Goal: Transaction & Acquisition: Obtain resource

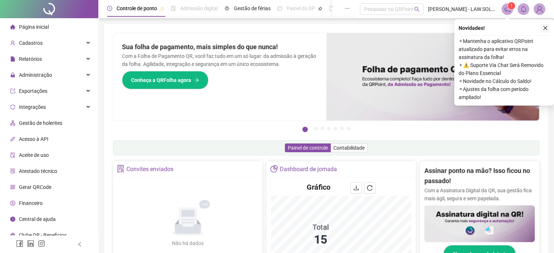
click at [545, 27] on icon "close" at bounding box center [546, 28] width 4 height 4
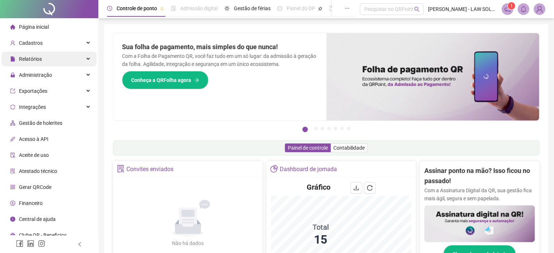
click at [64, 62] on div "Relatórios" at bounding box center [48, 59] width 95 height 15
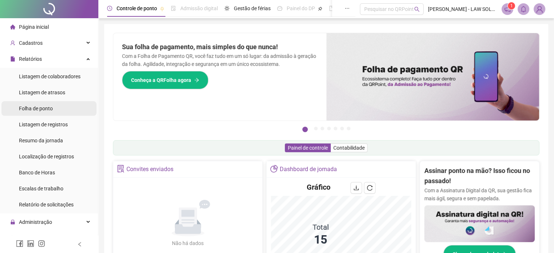
click at [61, 106] on li "Folha de ponto" at bounding box center [48, 108] width 95 height 15
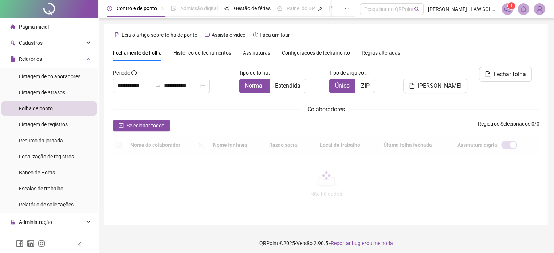
scroll to position [19, 0]
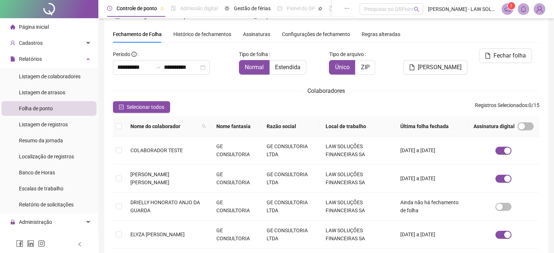
click at [150, 89] on div "Colaboradores" at bounding box center [326, 90] width 427 height 9
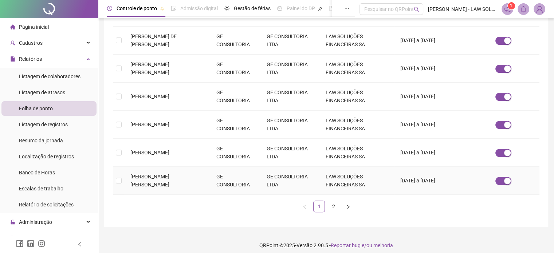
scroll to position [253, 0]
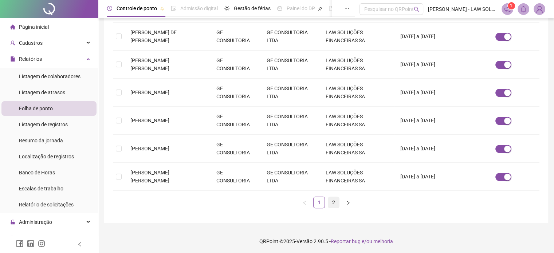
click at [336, 204] on link "2" at bounding box center [333, 202] width 11 height 11
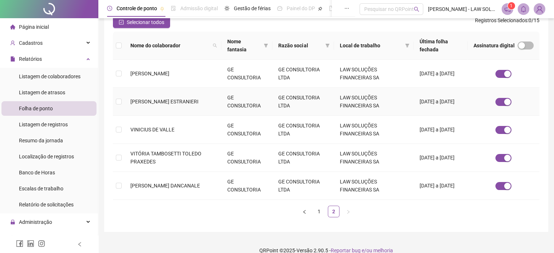
scroll to position [113, 0]
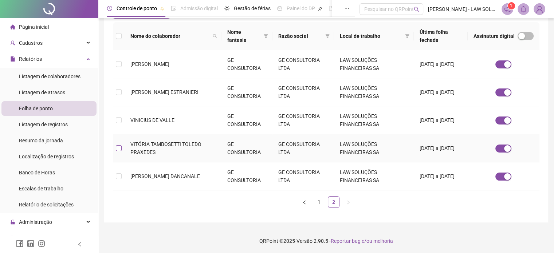
click at [116, 144] on label at bounding box center [119, 148] width 6 height 8
click at [129, 144] on td "VITÓRIA TAMBOSETTI TOLEDO PRAXEDES" at bounding box center [173, 148] width 97 height 28
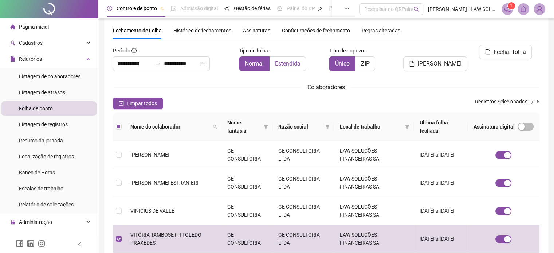
click at [283, 59] on label "Estendida" at bounding box center [288, 63] width 37 height 15
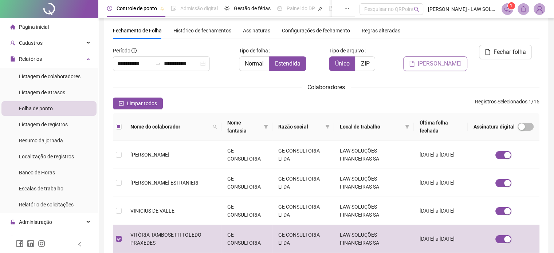
click at [435, 59] on span "[PERSON_NAME]" at bounding box center [440, 63] width 44 height 9
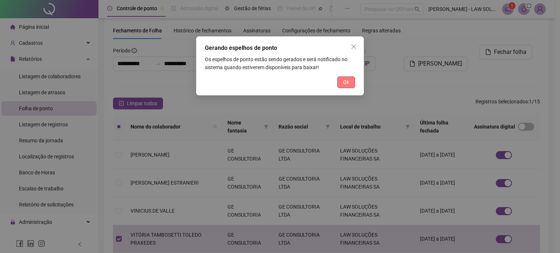
click at [345, 84] on span "Ok" at bounding box center [346, 82] width 6 height 8
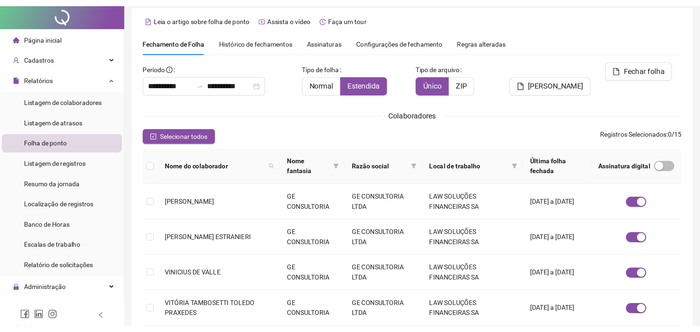
scroll to position [0, 0]
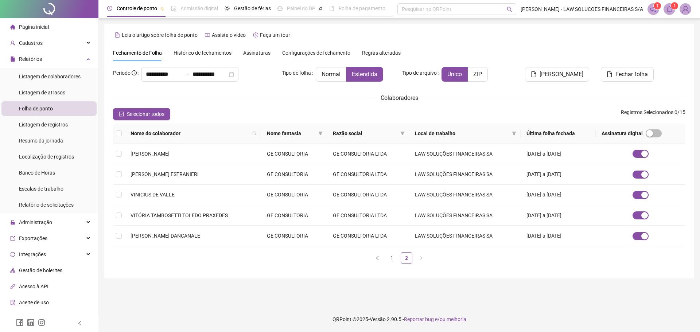
click at [559, 6] on icon "bell" at bounding box center [669, 9] width 7 height 7
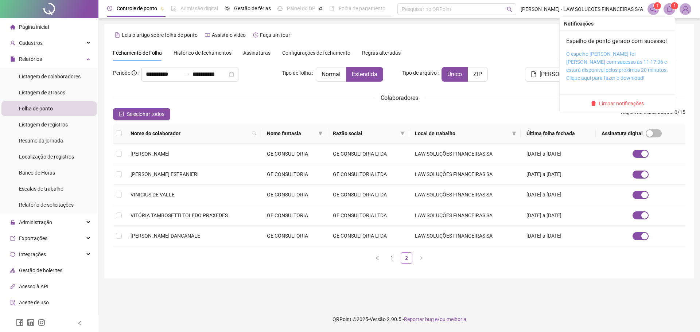
click at [559, 71] on link "O espelho de ponto foi gerado com sucesso às 11:17:06 e estará disponível pelos…" at bounding box center [617, 66] width 102 height 30
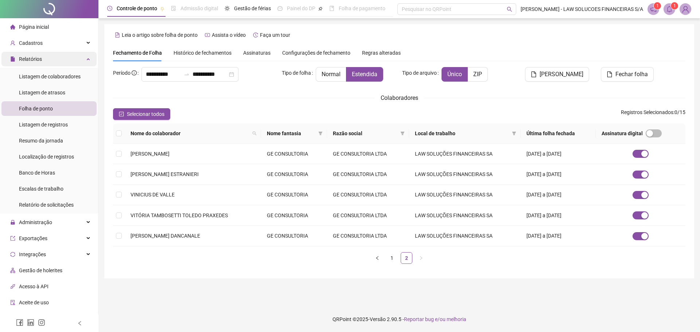
click at [46, 60] on div "Relatórios" at bounding box center [48, 59] width 95 height 15
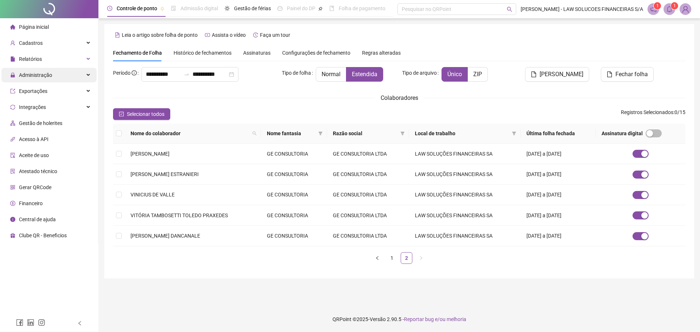
click at [63, 77] on div "Administração" at bounding box center [48, 75] width 95 height 15
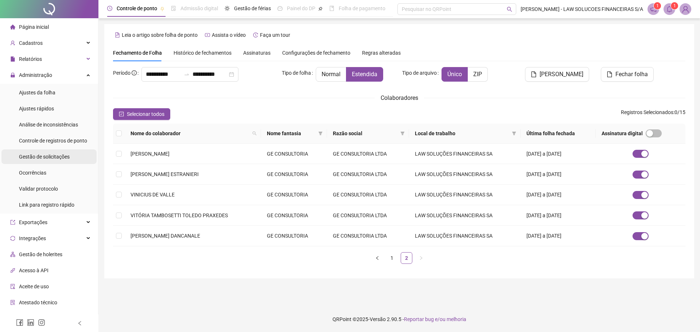
click at [47, 156] on span "Gestão de solicitações" at bounding box center [44, 157] width 51 height 6
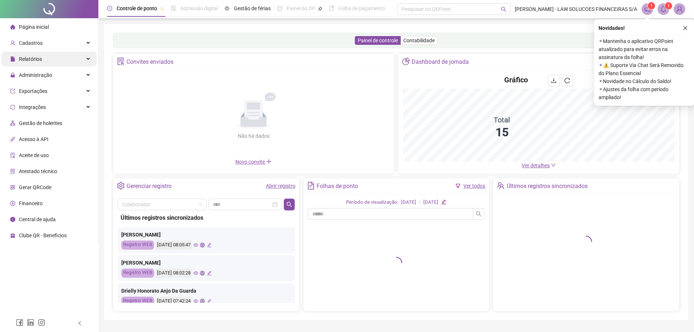
click at [53, 61] on div "Relatórios" at bounding box center [48, 59] width 95 height 15
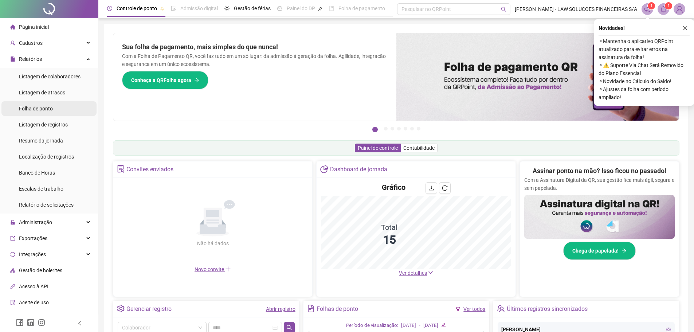
click at [48, 106] on span "Folha de ponto" at bounding box center [36, 109] width 34 height 6
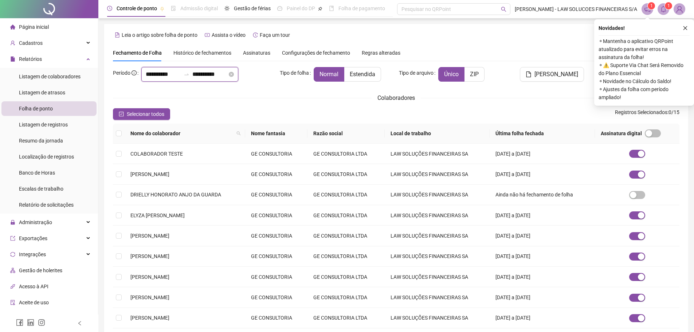
click at [156, 75] on input "**********" at bounding box center [163, 74] width 35 height 9
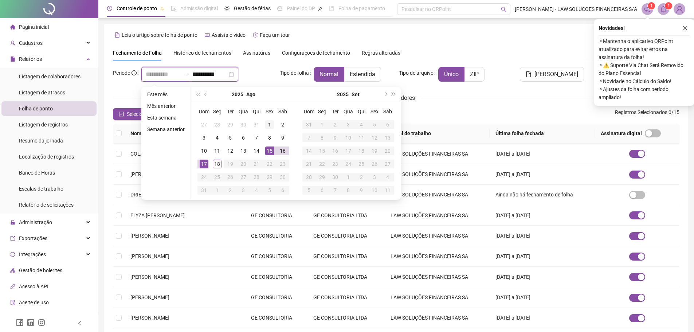
type input "**********"
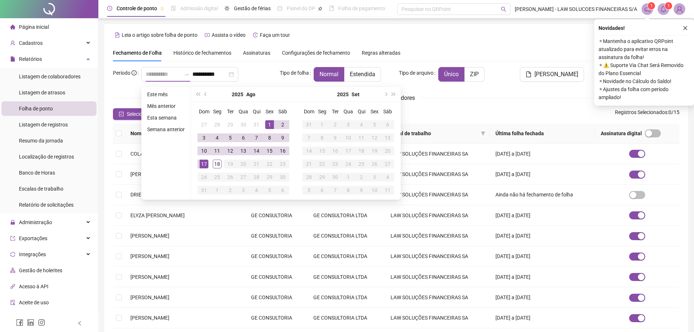
click at [272, 126] on div "1" at bounding box center [269, 124] width 9 height 9
type input "**********"
click at [267, 149] on div "15" at bounding box center [269, 151] width 9 height 9
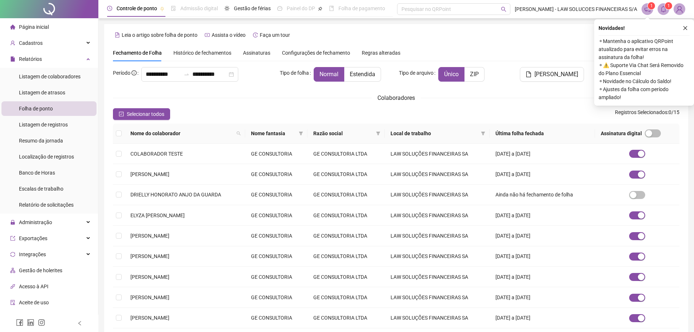
click at [365, 66] on div "**********" at bounding box center [396, 208] width 567 height 328
drag, startPoint x: 366, startPoint y: 69, endPoint x: 365, endPoint y: 77, distance: 8.4
click at [366, 71] on label "Estendida" at bounding box center [362, 74] width 37 height 15
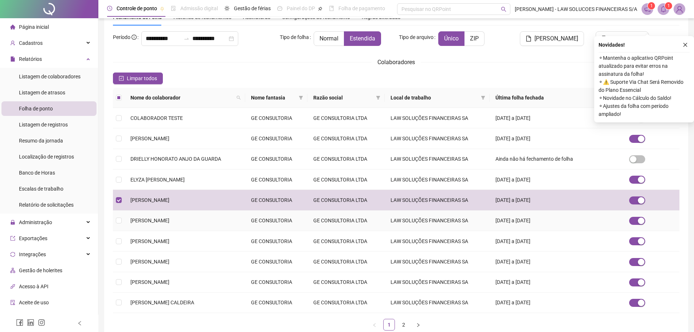
scroll to position [81, 0]
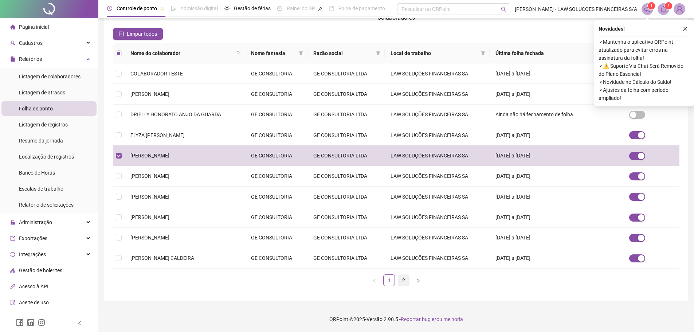
click at [404, 281] on link "2" at bounding box center [403, 280] width 11 height 11
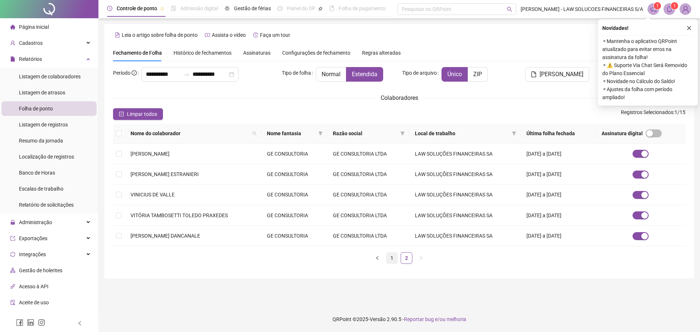
click at [393, 256] on link "1" at bounding box center [391, 258] width 11 height 11
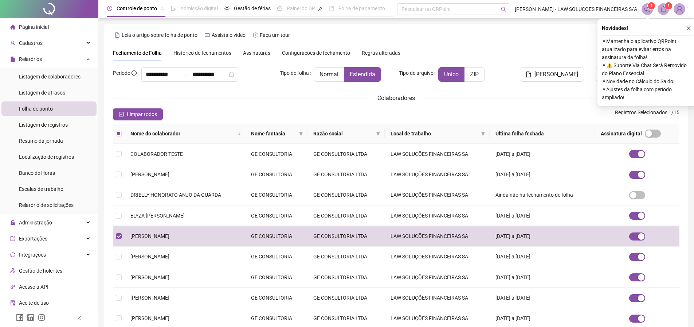
click at [690, 23] on div "Novidades ! ⚬ Mantenha o aplicativo QRPoint atualizado para evitar erros na ass…" at bounding box center [648, 62] width 100 height 86
click at [689, 23] on div "Novidades ! ⚬ Mantenha o aplicativo QRPoint atualizado para evitar erros na ass…" at bounding box center [648, 62] width 100 height 86
click at [688, 26] on icon "close" at bounding box center [688, 28] width 5 height 5
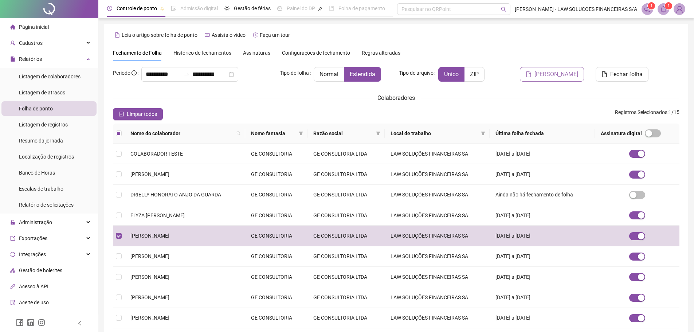
click at [557, 75] on span "[PERSON_NAME]" at bounding box center [557, 74] width 44 height 9
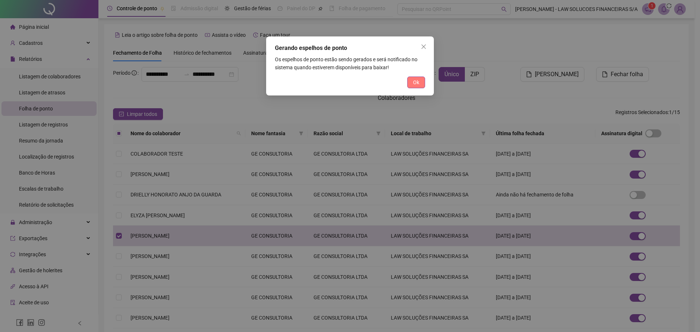
click at [421, 82] on button "Ok" at bounding box center [416, 83] width 18 height 12
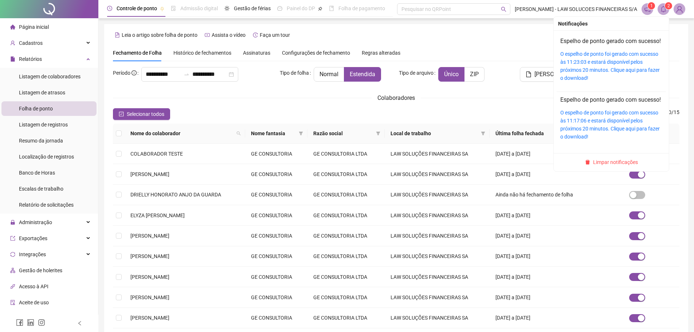
click at [665, 11] on icon "bell" at bounding box center [663, 9] width 5 height 7
click at [600, 73] on link "O espelho de ponto foi gerado com sucesso às 11:23:03 e estará disponível pelos…" at bounding box center [610, 66] width 99 height 30
